Goal: Check status: Check status

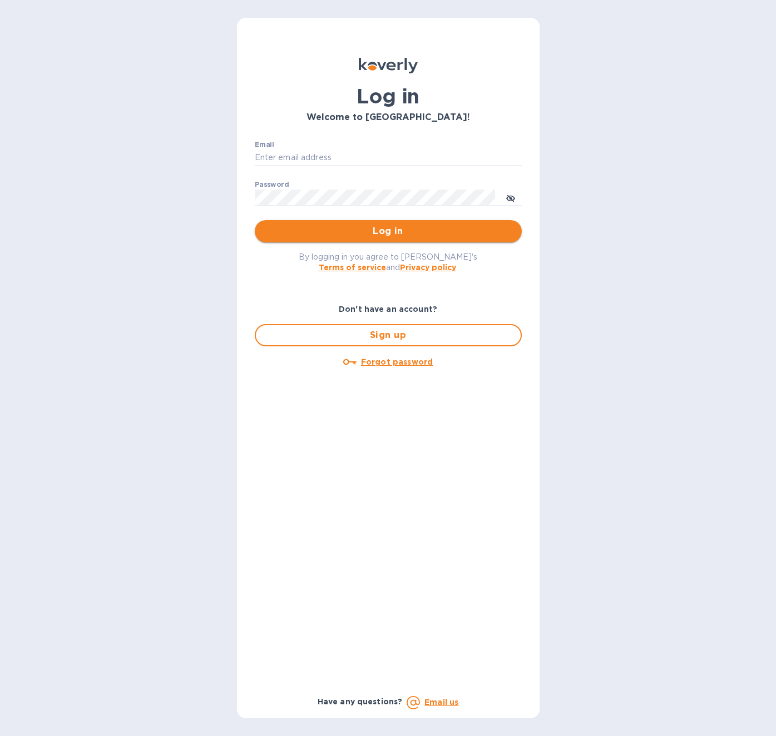
type input "[PERSON_NAME][EMAIL_ADDRESS][DOMAIN_NAME]"
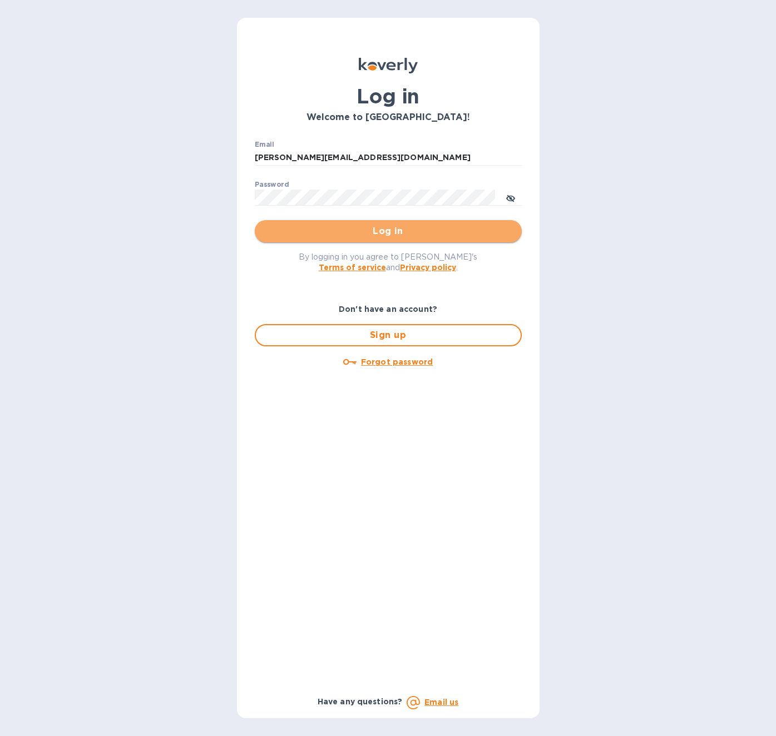
click at [397, 231] on span "Log in" at bounding box center [388, 231] width 249 height 13
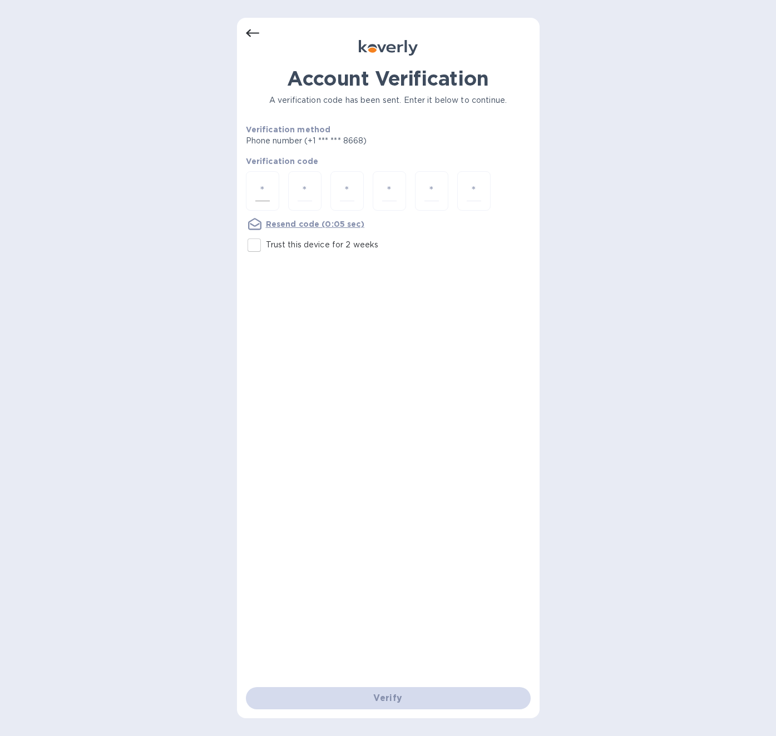
click at [259, 186] on input "number" at bounding box center [262, 191] width 14 height 21
type input "4"
type input "6"
type input "0"
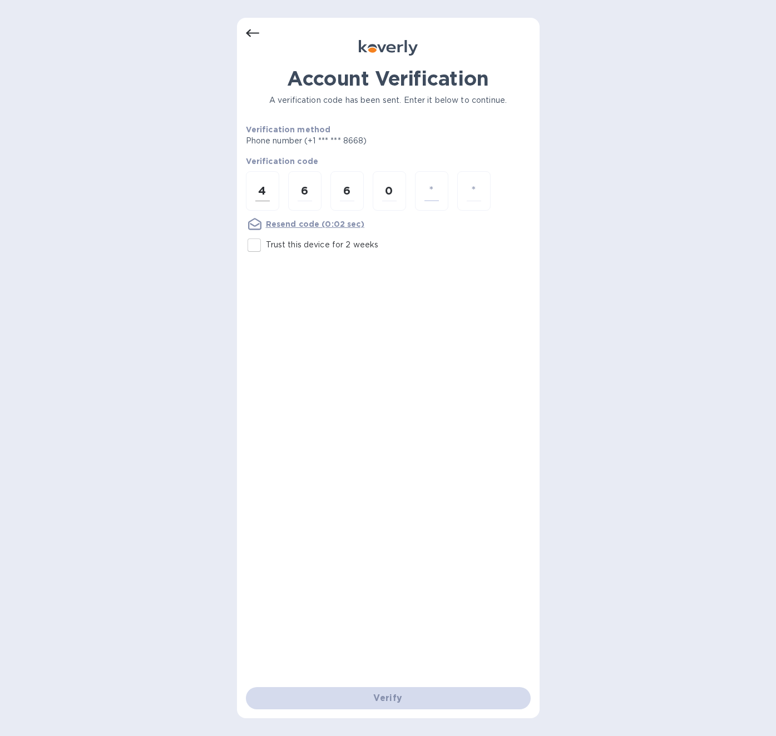
type input "0"
type input "4"
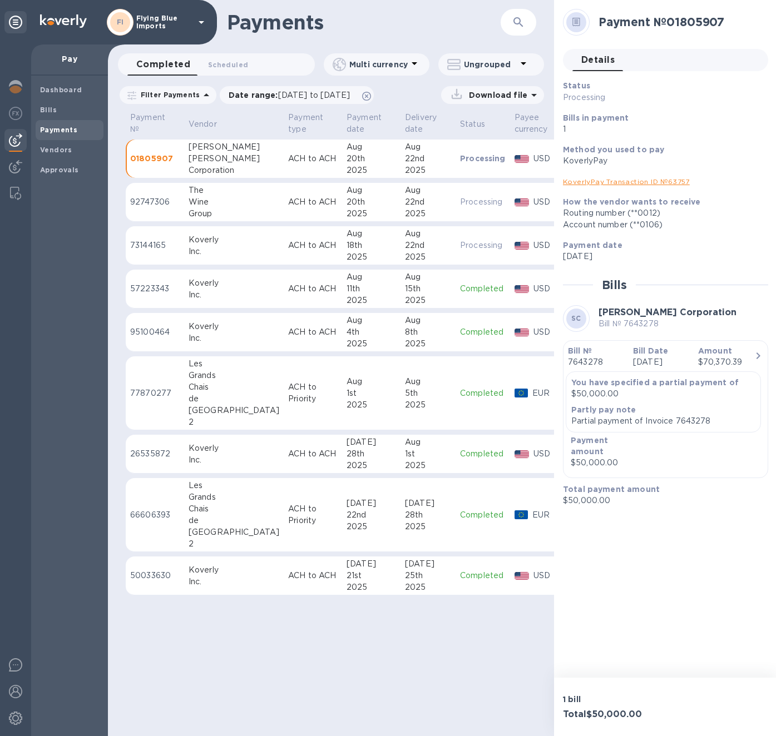
click at [460, 158] on p "Processing" at bounding box center [483, 158] width 46 height 11
click at [405, 154] on div "22nd" at bounding box center [428, 159] width 46 height 12
click at [535, 95] on icon at bounding box center [534, 95] width 6 height 3
click at [705, 125] on p "1" at bounding box center [661, 129] width 196 height 12
click at [460, 157] on p "Processing" at bounding box center [483, 158] width 46 height 11
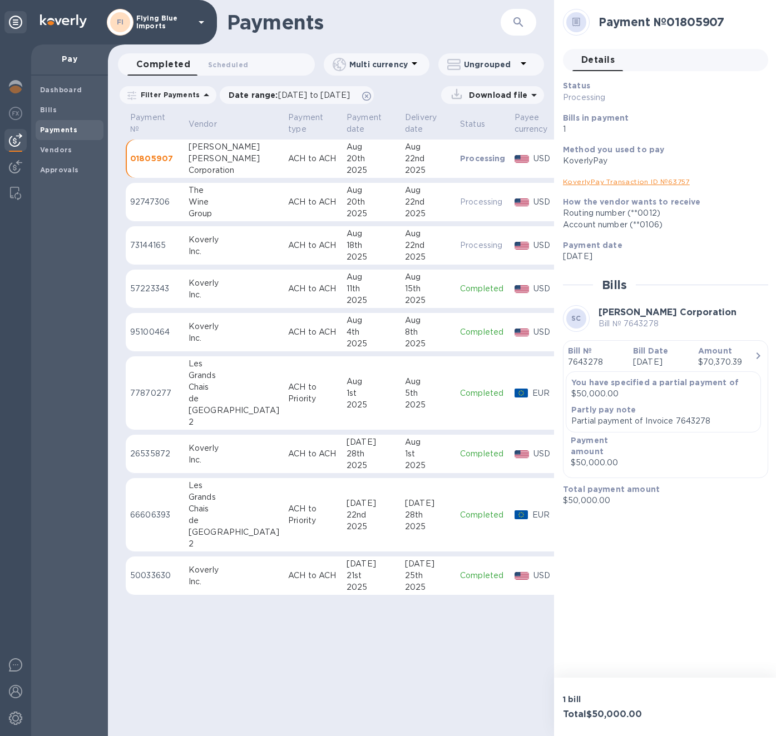
click at [143, 158] on p "01805907" at bounding box center [155, 158] width 50 height 11
click at [728, 230] on div "Account number (**0106)" at bounding box center [661, 225] width 196 height 12
